Goal: Entertainment & Leisure: Consume media (video, audio)

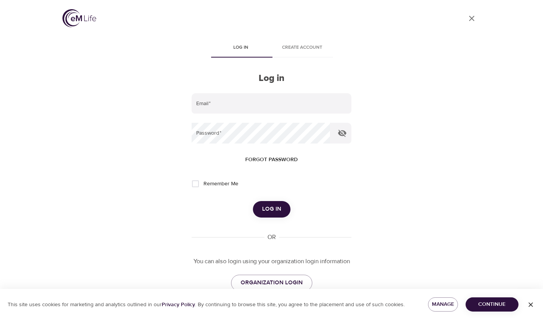
click at [222, 107] on input "email" at bounding box center [271, 103] width 159 height 21
type input "[EMAIL_ADDRESS][DOMAIN_NAME]"
click at [277, 205] on span "Log in" at bounding box center [271, 209] width 19 height 10
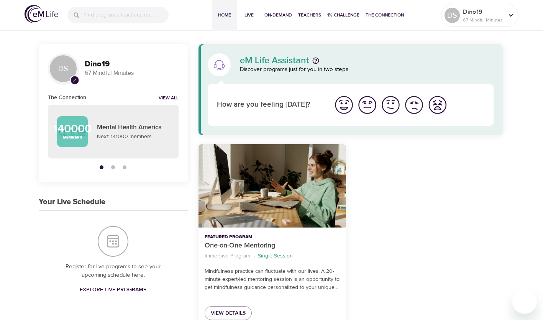
click at [279, 21] on button "On-Demand" at bounding box center [278, 15] width 34 height 31
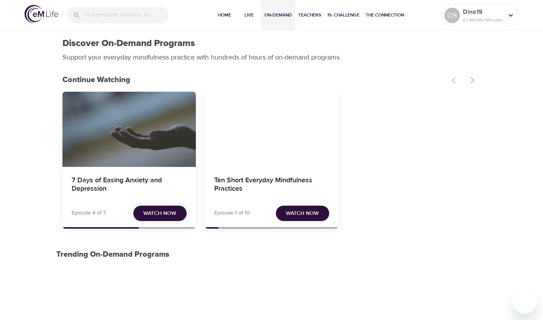
click at [160, 213] on span "Watch Now" at bounding box center [159, 213] width 33 height 10
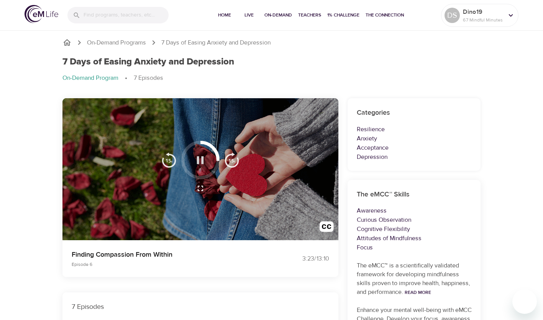
click at [199, 160] on icon "button" at bounding box center [200, 159] width 13 height 13
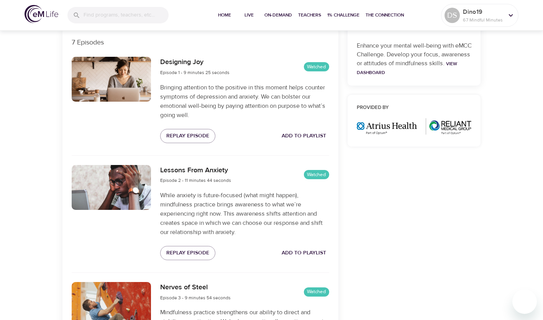
scroll to position [262, 0]
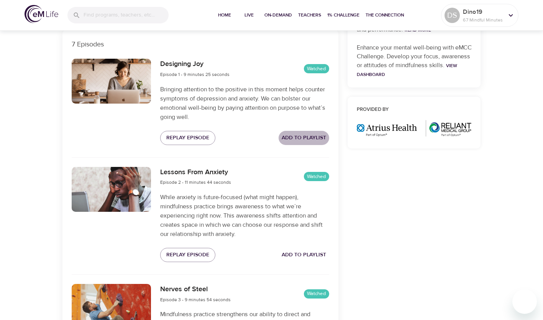
click at [298, 136] on span "Add to Playlist" at bounding box center [304, 138] width 44 height 10
click at [302, 254] on span "Add to Playlist" at bounding box center [304, 255] width 44 height 10
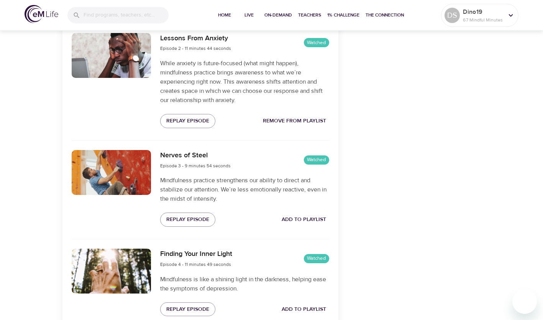
scroll to position [397, 0]
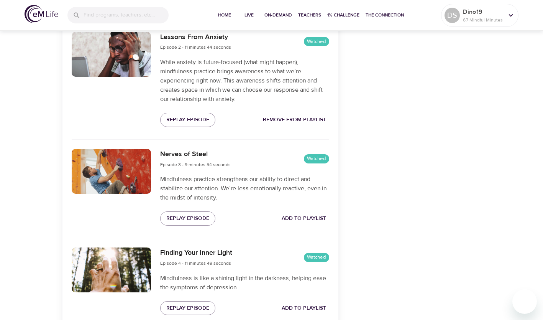
click at [309, 215] on span "Add to Playlist" at bounding box center [304, 218] width 44 height 10
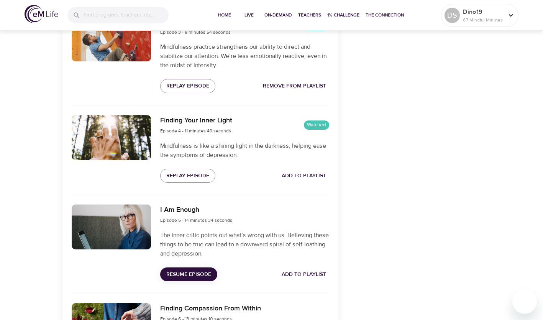
scroll to position [529, 0]
click at [312, 174] on span "Add to Playlist" at bounding box center [304, 176] width 44 height 10
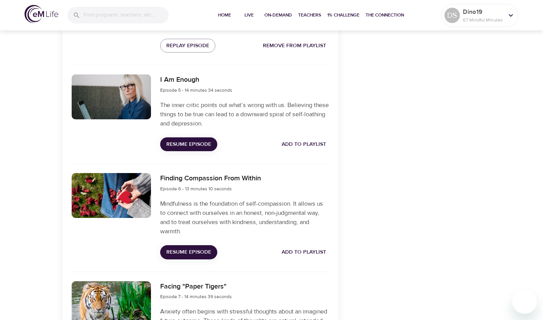
scroll to position [656, 0]
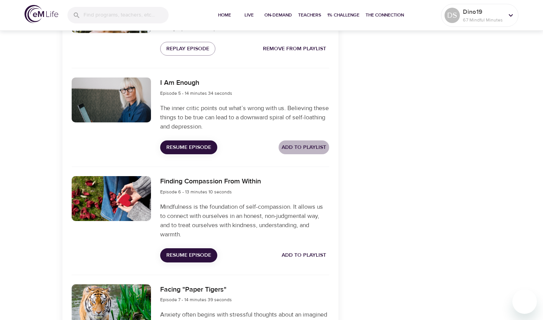
click at [310, 149] on span "Add to Playlist" at bounding box center [304, 148] width 44 height 10
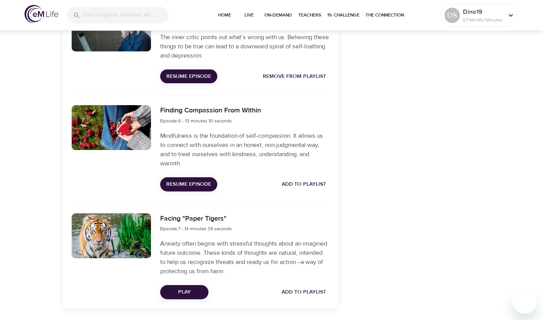
scroll to position [728, 0]
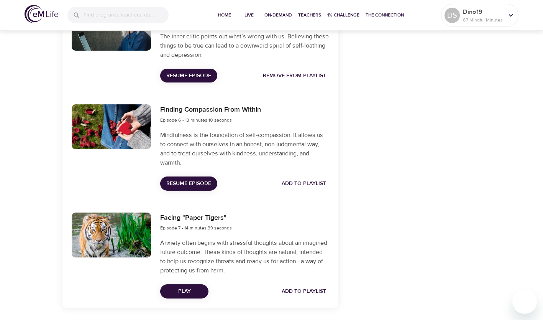
click at [301, 179] on span "Add to Playlist" at bounding box center [304, 184] width 44 height 10
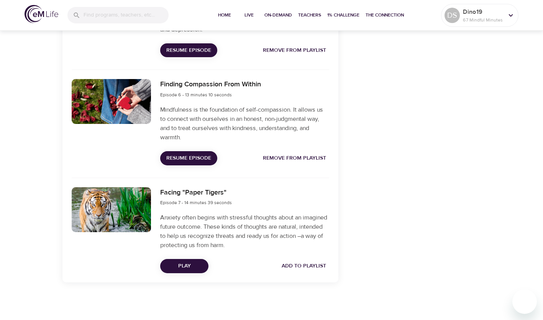
scroll to position [753, 0]
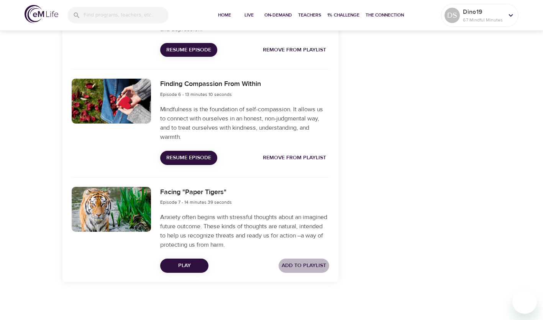
click at [289, 261] on span "Add to Playlist" at bounding box center [304, 266] width 44 height 10
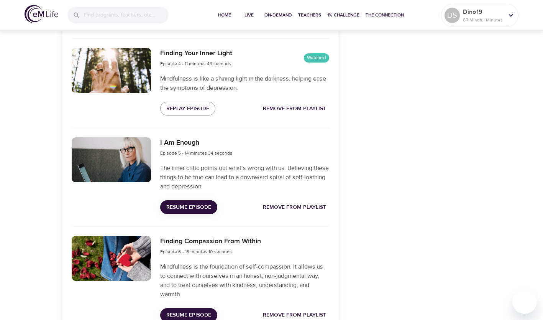
scroll to position [596, 0]
click at [195, 207] on span "Resume Episode" at bounding box center [188, 207] width 45 height 10
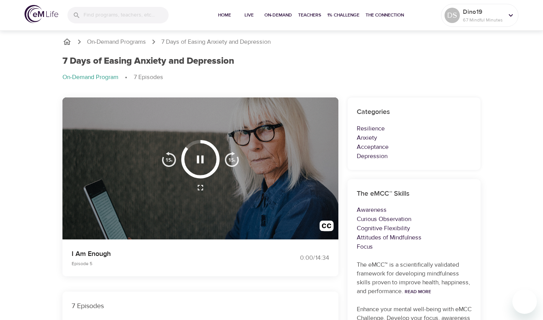
scroll to position [0, 0]
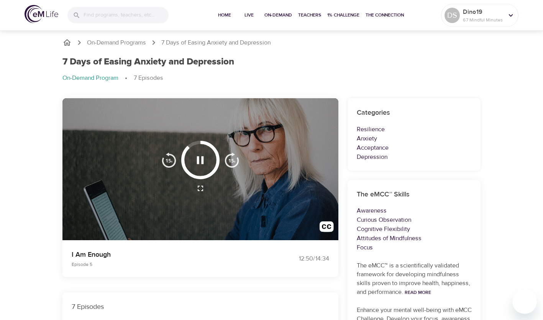
click at [181, 157] on div at bounding box center [200, 160] width 38 height 38
click at [198, 161] on icon "button" at bounding box center [200, 160] width 7 height 8
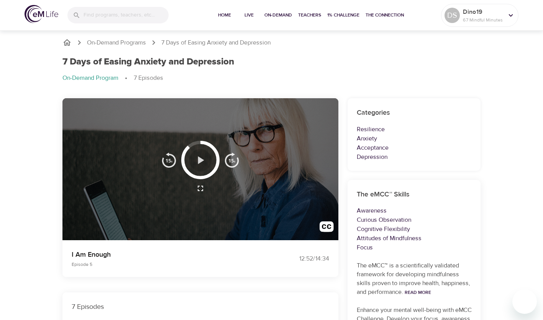
click at [198, 161] on icon "button" at bounding box center [200, 159] width 13 height 13
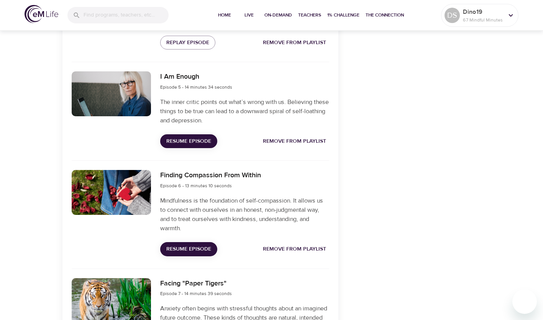
scroll to position [658, 0]
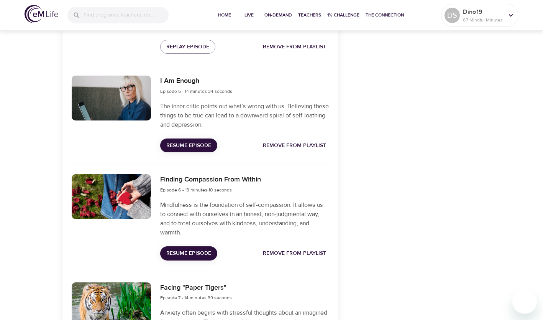
click at [178, 148] on span "Resume Episode" at bounding box center [188, 146] width 45 height 10
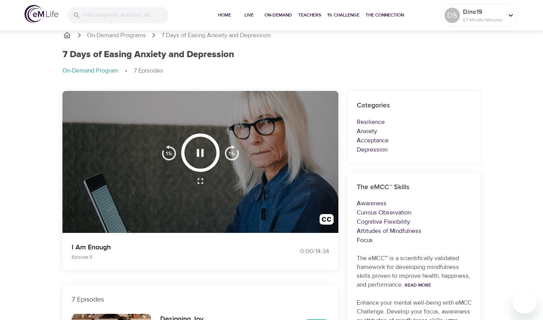
scroll to position [0, 0]
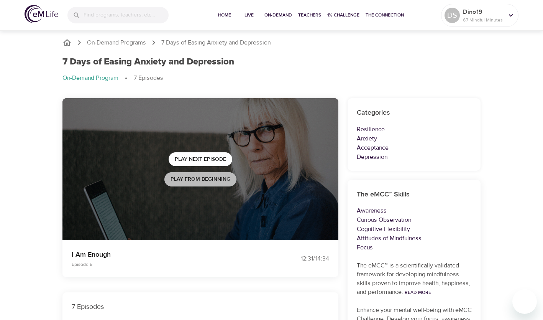
click at [207, 174] on button "Play from beginning" at bounding box center [200, 179] width 72 height 14
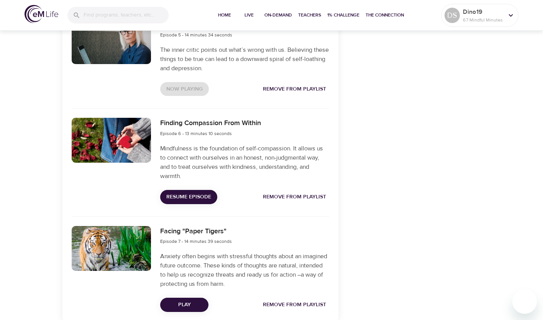
scroll to position [715, 0]
click at [251, 94] on div "Now Playing Remove from Playlist" at bounding box center [244, 89] width 169 height 14
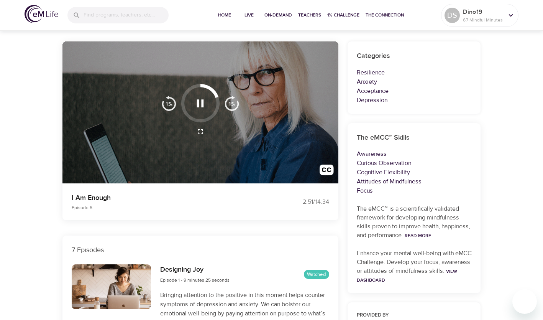
scroll to position [0, 0]
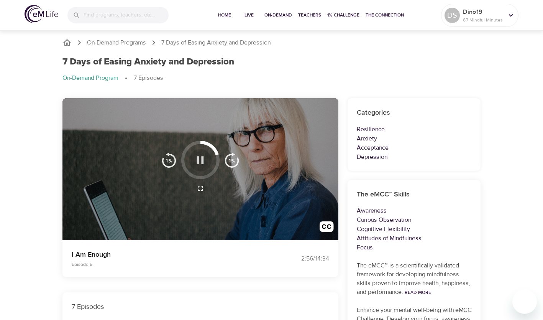
click at [201, 159] on icon "button" at bounding box center [200, 159] width 13 height 13
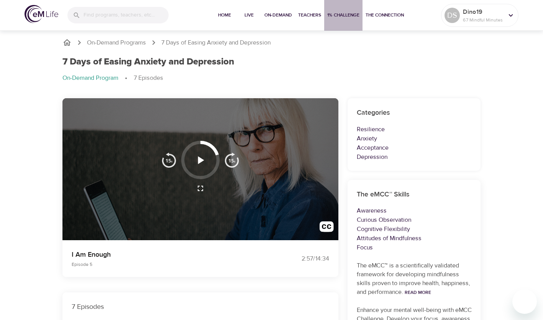
click at [338, 18] on span "1% Challenge" at bounding box center [343, 15] width 32 height 8
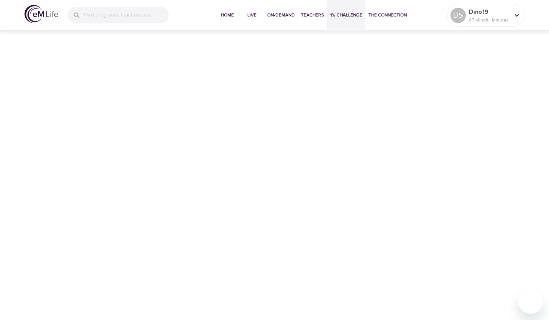
click at [284, 15] on span "On-Demand" at bounding box center [281, 15] width 28 height 8
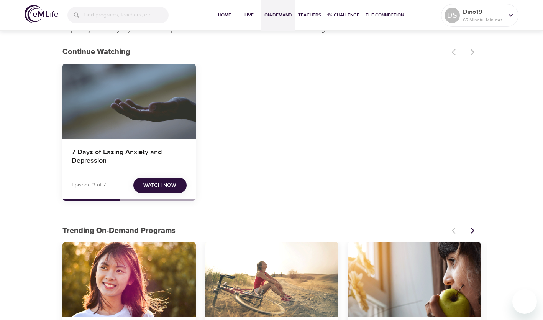
scroll to position [26, 0]
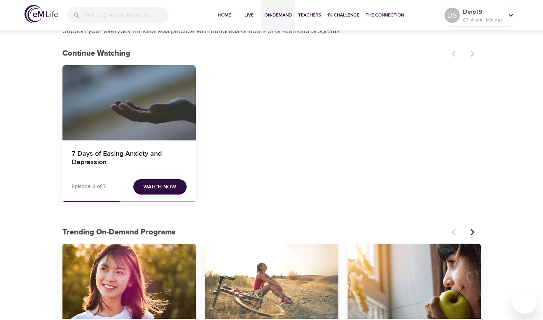
click at [148, 125] on div "7 Days of Easing Anxiety and Depression" at bounding box center [128, 102] width 133 height 75
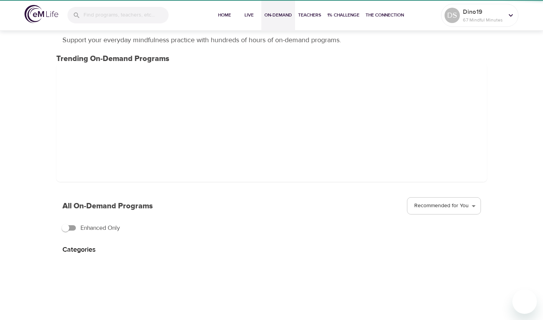
scroll to position [26, 0]
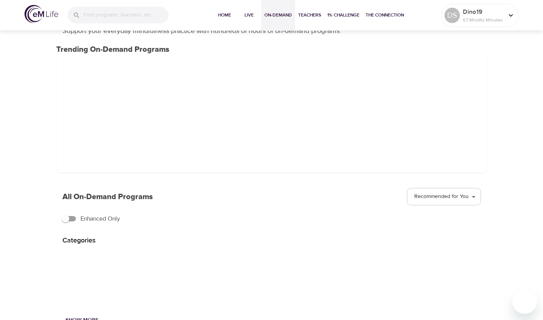
click at [275, 161] on span at bounding box center [271, 113] width 431 height 118
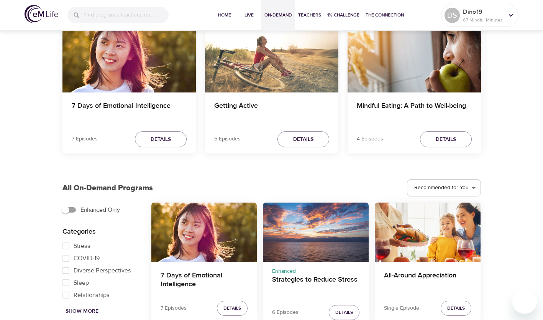
scroll to position [0, 0]
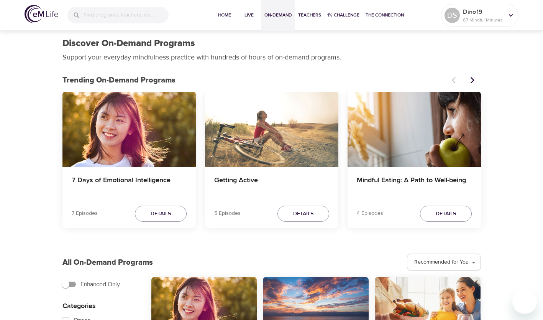
click at [170, 141] on div "7 Days of Emotional Intelligence" at bounding box center [128, 129] width 133 height 75
click at [476, 79] on icon "Next items" at bounding box center [473, 80] width 8 height 8
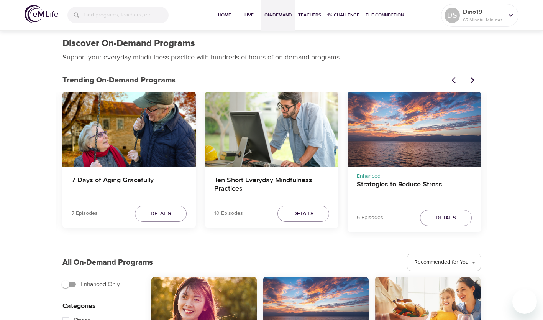
click at [454, 80] on icon "Previous items" at bounding box center [456, 80] width 8 height 8
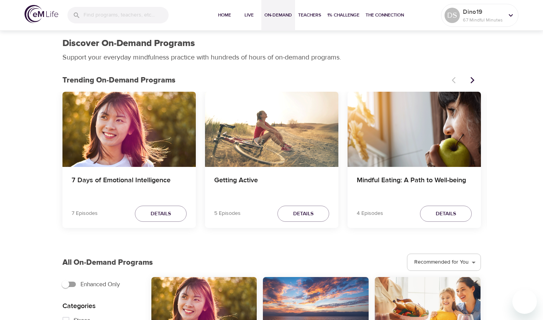
click at [167, 147] on div "7 Days of Emotional Intelligence" at bounding box center [128, 129] width 133 height 75
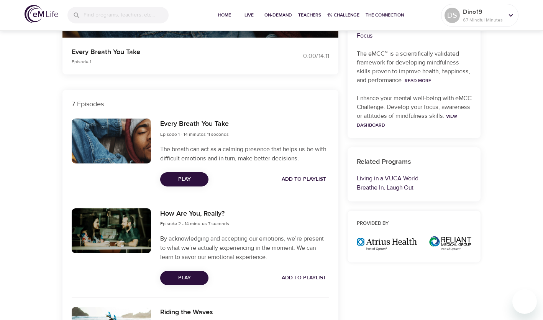
scroll to position [212, 0]
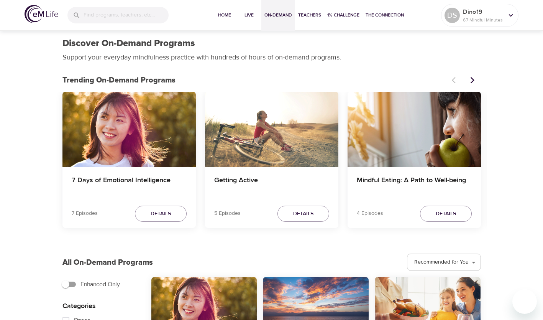
click at [284, 15] on span "On-Demand" at bounding box center [278, 15] width 28 height 8
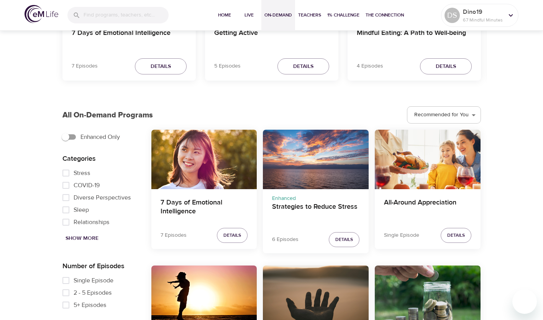
scroll to position [161, 0]
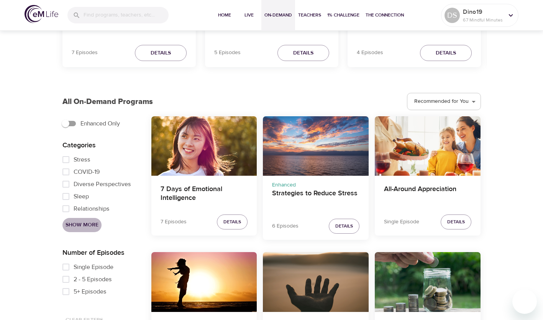
click at [85, 224] on span "Show More" at bounding box center [82, 225] width 33 height 10
click at [88, 195] on span "Anxiety" at bounding box center [84, 196] width 20 height 9
click at [74, 195] on input "Anxiety" at bounding box center [65, 196] width 15 height 12
checkbox input "true"
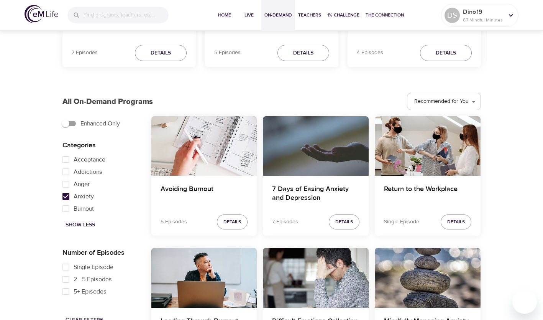
click at [334, 153] on div "7 Days of Easing Anxiety and Depression" at bounding box center [316, 145] width 106 height 59
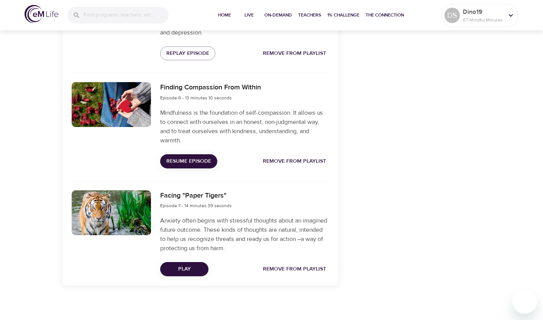
scroll to position [753, 0]
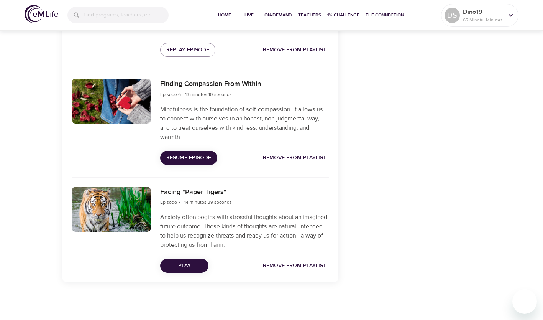
click at [511, 15] on icon at bounding box center [511, 15] width 8 height 8
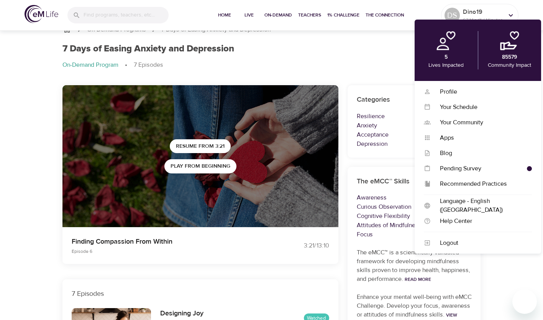
scroll to position [0, 0]
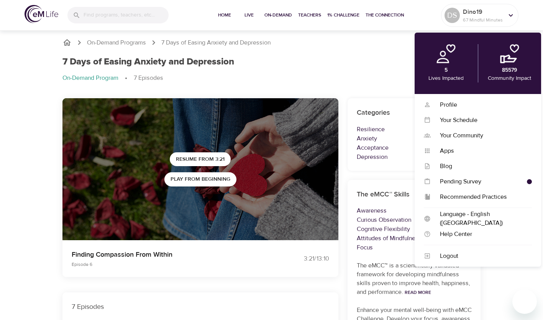
click at [481, 11] on p "Dino19" at bounding box center [483, 11] width 41 height 9
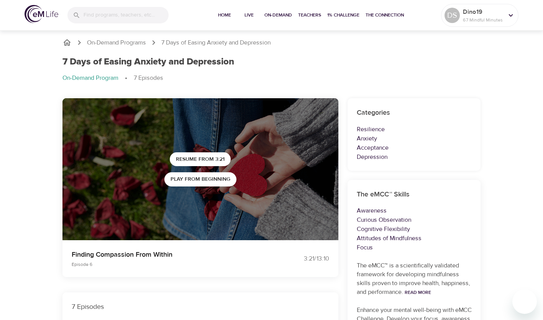
click at [461, 13] on div "Dino19 67 Mindful Minutes" at bounding box center [483, 15] width 44 height 19
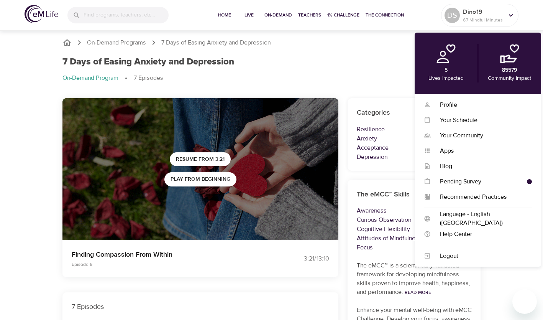
click at [451, 254] on div "Logout" at bounding box center [481, 255] width 101 height 9
